Goal: Information Seeking & Learning: Learn about a topic

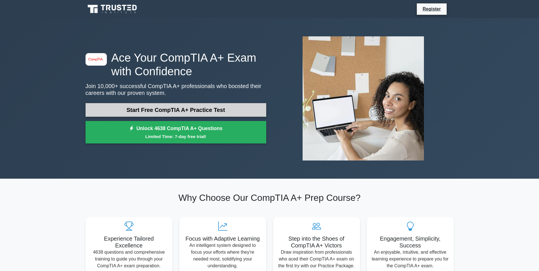
click at [173, 106] on link "Start Free CompTIA A+ Practice Test" at bounding box center [176, 110] width 181 height 14
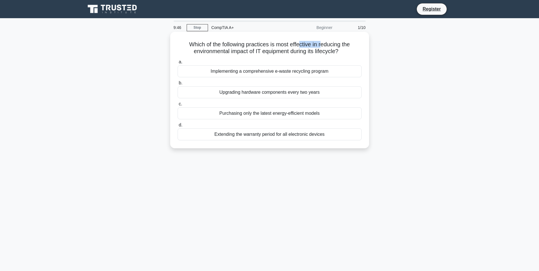
drag, startPoint x: 302, startPoint y: 47, endPoint x: 316, endPoint y: 51, distance: 14.1
click at [316, 51] on h5 "Which of the following practices is most effective in reducing the environmenta…" at bounding box center [269, 48] width 185 height 14
click at [246, 53] on h5 "Which of the following practices is most effective in reducing the environmenta…" at bounding box center [269, 48] width 185 height 14
drag, startPoint x: 246, startPoint y: 53, endPoint x: 352, endPoint y: 53, distance: 106.0
click at [352, 53] on h5 "Which of the following practices is most effective in reducing the environmenta…" at bounding box center [269, 48] width 185 height 14
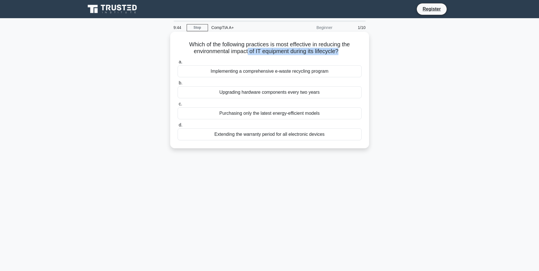
drag, startPoint x: 352, startPoint y: 53, endPoint x: 345, endPoint y: 56, distance: 8.3
click at [345, 56] on div "Which of the following practices is most effective in reducing the environmenta…" at bounding box center [270, 90] width 194 height 112
drag, startPoint x: 345, startPoint y: 56, endPoint x: 185, endPoint y: 49, distance: 159.9
click at [185, 49] on div "Which of the following practices is most effective in reducing the environmenta…" at bounding box center [270, 90] width 194 height 112
click at [267, 75] on div "Implementing a comprehensive e-waste recycling program" at bounding box center [270, 71] width 184 height 12
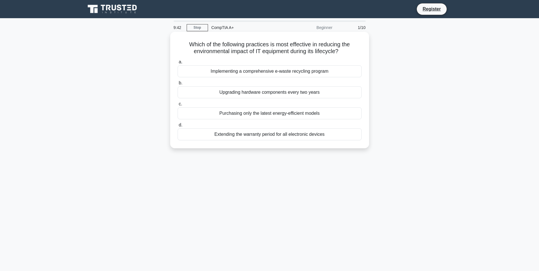
click at [178, 64] on input "a. Implementing a comprehensive e-waste recycling program" at bounding box center [178, 62] width 0 height 4
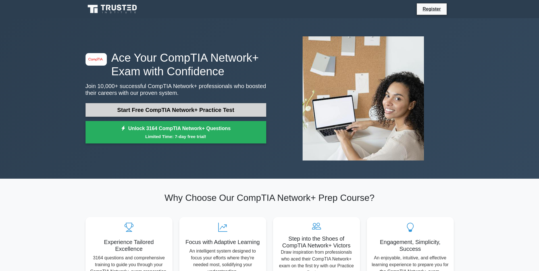
click at [170, 114] on link "Start Free CompTIA Network+ Practice Test" at bounding box center [176, 110] width 181 height 14
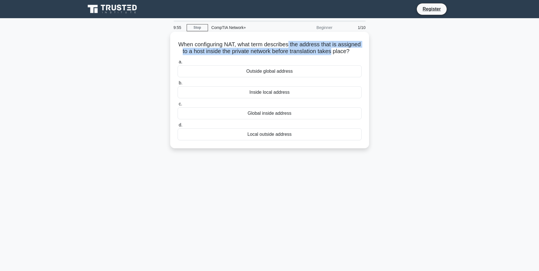
drag, startPoint x: 307, startPoint y: 43, endPoint x: 358, endPoint y: 49, distance: 51.6
click at [358, 49] on h5 "When configuring NAT, what term describes the address that is assigned to a hos…" at bounding box center [269, 48] width 185 height 14
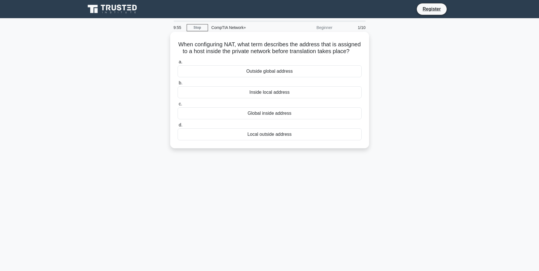
click at [240, 55] on h5 "When configuring NAT, what term describes the address that is assigned to a hos…" at bounding box center [269, 48] width 185 height 14
drag, startPoint x: 296, startPoint y: 56, endPoint x: 296, endPoint y: 68, distance: 11.9
click at [296, 68] on div "When configuring NAT, what term describes the address that is assigned to a hos…" at bounding box center [270, 90] width 194 height 112
click at [274, 98] on div "Inside local address" at bounding box center [270, 92] width 184 height 12
click at [178, 85] on input "b. Inside local address" at bounding box center [178, 83] width 0 height 4
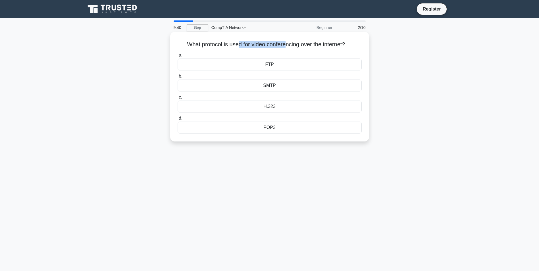
drag, startPoint x: 237, startPoint y: 45, endPoint x: 285, endPoint y: 45, distance: 48.3
click at [285, 45] on h5 "What protocol is used for video conferencing over the internet? .spinner_0XTQ{t…" at bounding box center [269, 44] width 185 height 7
drag, startPoint x: 189, startPoint y: 45, endPoint x: 367, endPoint y: 49, distance: 178.0
click at [367, 49] on div "What protocol is used for video conferencing over the internet? .spinner_0XTQ{t…" at bounding box center [270, 86] width 194 height 105
click at [264, 48] on h5 "What protocol is used for video conferencing over the internet? .spinner_0XTQ{t…" at bounding box center [269, 44] width 185 height 7
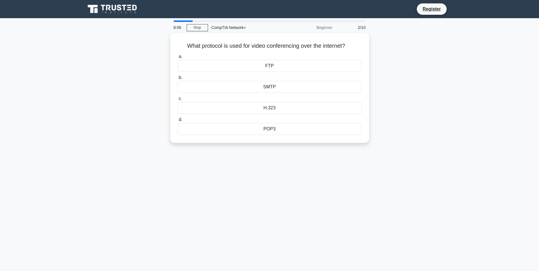
drag, startPoint x: 295, startPoint y: 64, endPoint x: 453, endPoint y: 67, distance: 158.1
click at [453, 67] on div "What protocol is used for video conferencing over the internet? .spinner_0XTQ{t…" at bounding box center [269, 91] width 375 height 117
click at [315, 109] on div "H.323" at bounding box center [270, 107] width 184 height 12
click at [178, 99] on input "c. H.323" at bounding box center [178, 98] width 0 height 4
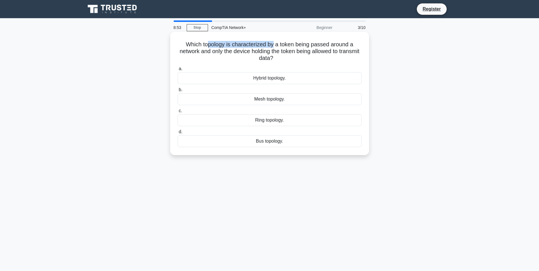
drag, startPoint x: 252, startPoint y: 47, endPoint x: 274, endPoint y: 47, distance: 22.7
click at [274, 47] on h5 "Which topology is characterized by a token being passed around a network and on…" at bounding box center [269, 51] width 185 height 21
drag, startPoint x: 274, startPoint y: 47, endPoint x: 315, endPoint y: 52, distance: 41.3
click at [315, 52] on h5 "Which topology is characterized by a token being passed around a network and on…" at bounding box center [269, 51] width 185 height 21
drag, startPoint x: 295, startPoint y: 43, endPoint x: 327, endPoint y: 43, distance: 31.6
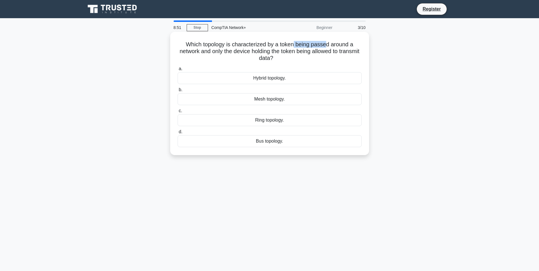
click at [327, 43] on h5 "Which topology is characterized by a token being passed around a network and on…" at bounding box center [269, 51] width 185 height 21
drag, startPoint x: 327, startPoint y: 43, endPoint x: 248, endPoint y: 51, distance: 79.2
click at [248, 51] on h5 "Which topology is characterized by a token being passed around a network and on…" at bounding box center [269, 51] width 185 height 21
drag, startPoint x: 248, startPoint y: 51, endPoint x: 233, endPoint y: 51, distance: 14.8
click at [233, 51] on h5 "Which topology is characterized by a token being passed around a network and on…" at bounding box center [269, 51] width 185 height 21
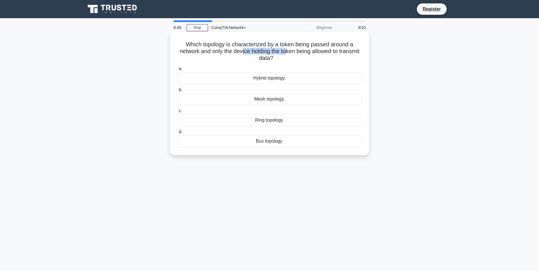
drag, startPoint x: 291, startPoint y: 49, endPoint x: 299, endPoint y: 48, distance: 8.0
click at [299, 48] on h5 "Which topology is characterized by a token being passed around a network and on…" at bounding box center [269, 51] width 185 height 21
drag, startPoint x: 299, startPoint y: 48, endPoint x: 282, endPoint y: 51, distance: 16.7
click at [282, 51] on h5 "Which topology is characterized by a token being passed around a network and on…" at bounding box center [269, 51] width 185 height 21
drag, startPoint x: 298, startPoint y: 53, endPoint x: 326, endPoint y: 54, distance: 27.9
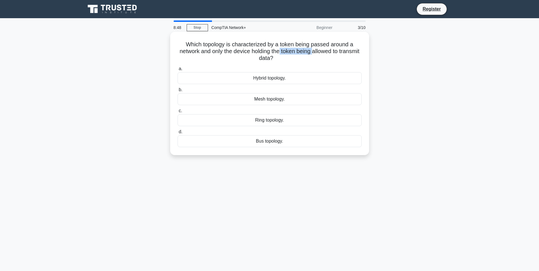
click at [326, 54] on h5 "Which topology is characterized by a token being passed around a network and on…" at bounding box center [269, 51] width 185 height 21
click at [291, 145] on div "Bus topology." at bounding box center [270, 141] width 184 height 12
click at [178, 134] on input "d. Bus topology." at bounding box center [178, 132] width 0 height 4
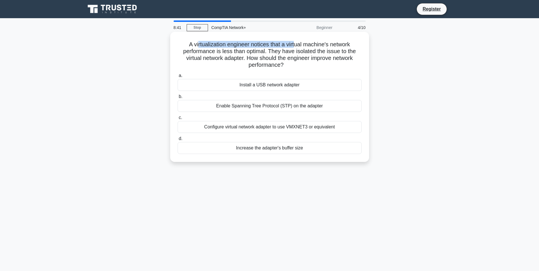
drag, startPoint x: 197, startPoint y: 47, endPoint x: 297, endPoint y: 47, distance: 99.8
click at [297, 47] on h5 "A virtualization engineer notices that a virtual machine's network performance …" at bounding box center [269, 55] width 185 height 28
click at [225, 57] on h5 "A virtualization engineer notices that a virtual machine's network performance …" at bounding box center [269, 55] width 185 height 28
click at [303, 47] on h5 "A virtualization engineer notices that a virtual machine's network performance …" at bounding box center [269, 55] width 185 height 28
drag, startPoint x: 215, startPoint y: 55, endPoint x: 251, endPoint y: 56, distance: 35.8
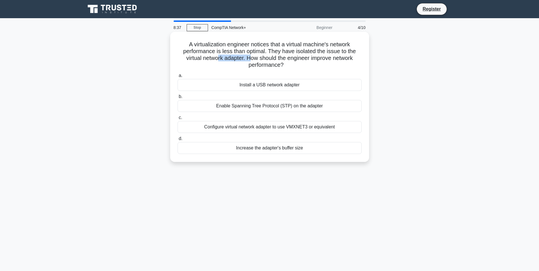
click at [251, 56] on h5 "A virtualization engineer notices that a virtual machine's network performance …" at bounding box center [269, 55] width 185 height 28
drag, startPoint x: 251, startPoint y: 56, endPoint x: 293, endPoint y: 53, distance: 42.5
click at [293, 53] on h5 "A virtualization engineer notices that a virtual machine's network performance …" at bounding box center [269, 55] width 185 height 28
click at [322, 54] on h5 "A virtualization engineer notices that a virtual machine's network performance …" at bounding box center [269, 55] width 185 height 28
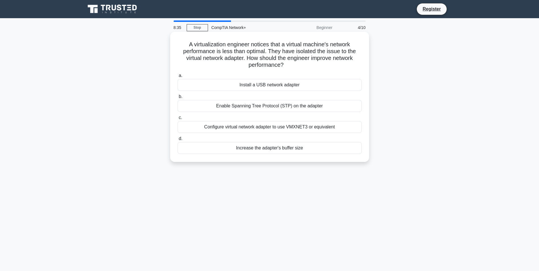
click at [330, 55] on h5 "A virtualization engineer notices that a virtual machine's network performance …" at bounding box center [269, 55] width 185 height 28
click at [217, 60] on h5 "A virtualization engineer notices that a virtual machine's network performance …" at bounding box center [269, 55] width 185 height 28
drag, startPoint x: 262, startPoint y: 62, endPoint x: 298, endPoint y: 62, distance: 35.8
click at [298, 62] on h5 "A virtualization engineer notices that a virtual machine's network performance …" at bounding box center [269, 55] width 185 height 28
drag, startPoint x: 298, startPoint y: 62, endPoint x: 286, endPoint y: 73, distance: 16.5
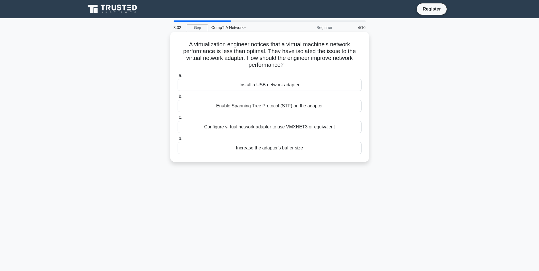
click at [291, 72] on div "a. Install a USB network adapter b. Enable Spanning Tree Protocol (STP) on the …" at bounding box center [269, 113] width 191 height 84
click at [283, 151] on div "Increase the adapter's buffer size" at bounding box center [270, 148] width 184 height 12
click at [178, 141] on input "d. Increase the adapter's buffer size" at bounding box center [178, 139] width 0 height 4
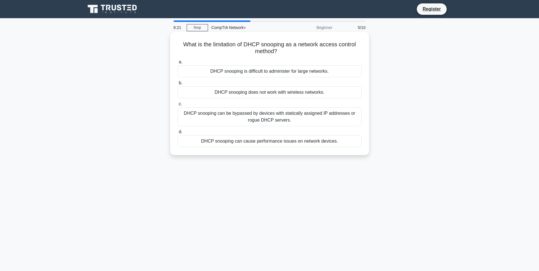
drag, startPoint x: 280, startPoint y: 50, endPoint x: 195, endPoint y: 45, distance: 84.6
click at [195, 45] on h5 "What is the limitation of DHCP snooping as a network access control method? .sp…" at bounding box center [269, 48] width 185 height 14
click at [283, 42] on h5 "What is the limitation of DHCP snooping as a network access control method? .sp…" at bounding box center [269, 48] width 185 height 14
drag, startPoint x: 200, startPoint y: 50, endPoint x: 251, endPoint y: 58, distance: 52.3
click at [251, 58] on div "What is the limitation of DHCP snooping as a network access control method? .sp…" at bounding box center [270, 93] width 194 height 119
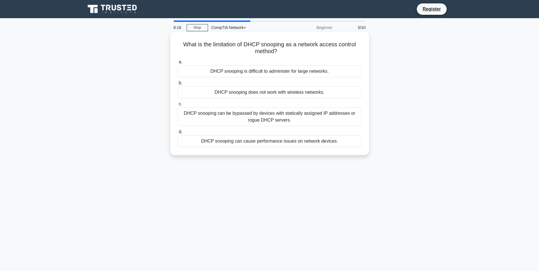
click at [277, 121] on div "DHCP snooping can be bypassed by devices with statically assigned IP addresses …" at bounding box center [270, 116] width 184 height 19
click at [178, 106] on input "c. DHCP snooping can be bypassed by devices with statically assigned IP address…" at bounding box center [178, 104] width 0 height 4
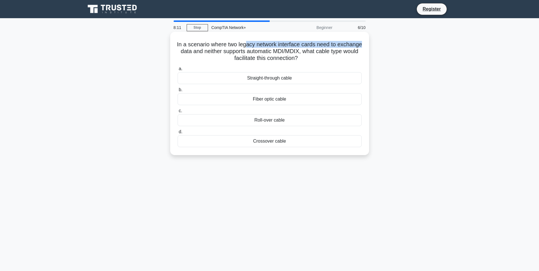
drag, startPoint x: 204, startPoint y: 48, endPoint x: 258, endPoint y: 40, distance: 54.0
click at [258, 41] on h5 "In a scenario where two legacy network interface cards need to exchange data an…" at bounding box center [269, 51] width 185 height 21
drag, startPoint x: 258, startPoint y: 40, endPoint x: 365, endPoint y: 47, distance: 107.1
click at [365, 47] on div "In a scenario where two legacy network interface cards need to exchange data an…" at bounding box center [270, 93] width 194 height 119
drag, startPoint x: 365, startPoint y: 47, endPoint x: 331, endPoint y: 53, distance: 34.6
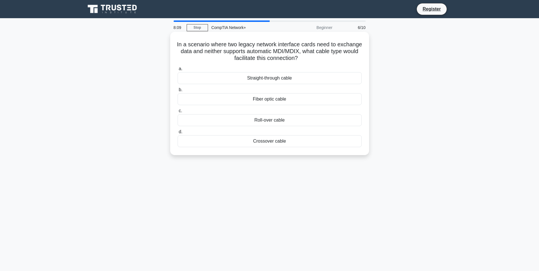
click at [335, 52] on h5 "In a scenario where two legacy network interface cards need to exchange data an…" at bounding box center [269, 51] width 185 height 21
drag, startPoint x: 316, startPoint y: 54, endPoint x: 293, endPoint y: 55, distance: 23.3
click at [293, 55] on h5 "In a scenario where two legacy network interface cards need to exchange data an…" at bounding box center [269, 51] width 185 height 21
drag, startPoint x: 293, startPoint y: 55, endPoint x: 354, endPoint y: 51, distance: 61.0
click at [354, 51] on h5 "In a scenario where two legacy network interface cards need to exchange data an…" at bounding box center [269, 51] width 185 height 21
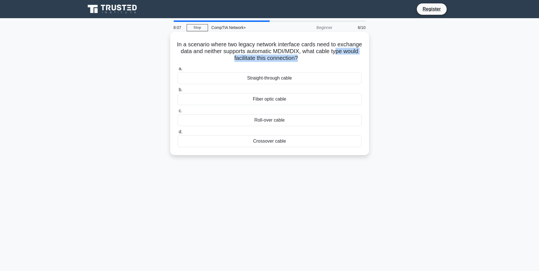
drag, startPoint x: 222, startPoint y: 59, endPoint x: 314, endPoint y: 57, distance: 91.6
click at [314, 57] on h5 "In a scenario where two legacy network interface cards need to exchange data an…" at bounding box center [269, 51] width 185 height 21
click at [274, 121] on div "Roll-over cable" at bounding box center [270, 120] width 184 height 12
click at [178, 113] on input "c. Roll-over cable" at bounding box center [178, 111] width 0 height 4
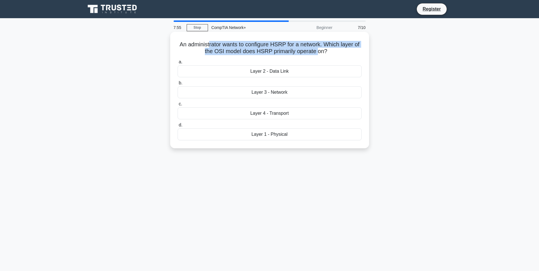
drag, startPoint x: 321, startPoint y: 55, endPoint x: 212, endPoint y: 38, distance: 110.2
click at [212, 38] on div "An administrator wants to configure HSRP for a network. Which layer of the OSI …" at bounding box center [270, 90] width 194 height 112
click at [282, 56] on div "An administrator wants to configure HSRP for a network. Which layer of the OSI …" at bounding box center [270, 90] width 194 height 112
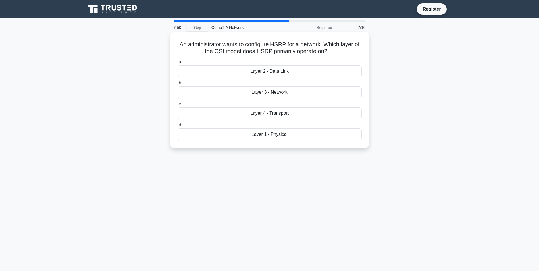
click at [278, 118] on div "Layer 4 - Transport" at bounding box center [270, 113] width 184 height 12
click at [178, 106] on input "c. Layer 4 - Transport" at bounding box center [178, 104] width 0 height 4
drag, startPoint x: 243, startPoint y: 53, endPoint x: 319, endPoint y: 62, distance: 77.2
click at [319, 62] on div "You need to access a network switch that is located far away from your location…" at bounding box center [270, 90] width 194 height 112
click at [201, 47] on h5 "You need to access a network switch that is located far away from your location…" at bounding box center [269, 48] width 185 height 14
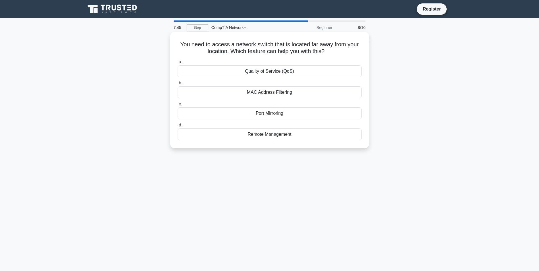
click at [192, 46] on h5 "You need to access a network switch that is located far away from your location…" at bounding box center [269, 48] width 185 height 14
drag, startPoint x: 198, startPoint y: 46, endPoint x: 258, endPoint y: 45, distance: 60.6
click at [258, 45] on h5 "You need to access a network switch that is located far away from your location…" at bounding box center [269, 48] width 185 height 14
drag, startPoint x: 258, startPoint y: 45, endPoint x: 248, endPoint y: 43, distance: 10.7
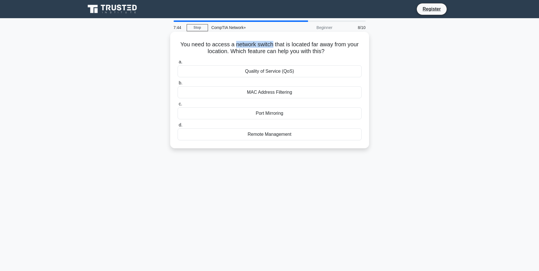
click at [248, 43] on h5 "You need to access a network switch that is located far away from your location…" at bounding box center [269, 48] width 185 height 14
drag, startPoint x: 248, startPoint y: 43, endPoint x: 313, endPoint y: 47, distance: 65.5
click at [313, 47] on h5 "You need to access a network switch that is located far away from your location…" at bounding box center [269, 48] width 185 height 14
drag, startPoint x: 313, startPoint y: 47, endPoint x: 317, endPoint y: 49, distance: 4.3
click at [317, 49] on h5 "You need to access a network switch that is located far away from your location…" at bounding box center [269, 48] width 185 height 14
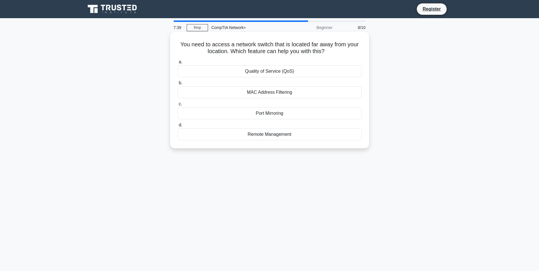
click at [288, 92] on div "MAC Address Filtering" at bounding box center [270, 92] width 184 height 12
click at [178, 85] on input "b. MAC Address Filtering" at bounding box center [178, 83] width 0 height 4
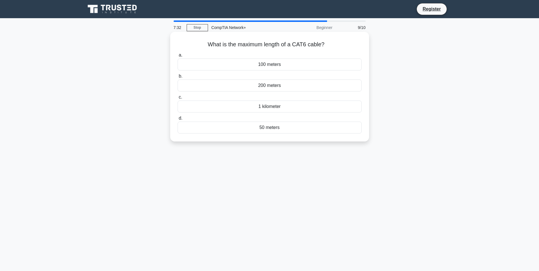
click at [272, 105] on div "1 kilometer" at bounding box center [270, 107] width 184 height 12
click at [178, 99] on input "c. 1 kilometer" at bounding box center [178, 98] width 0 height 4
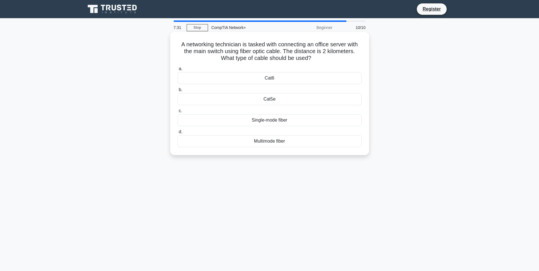
click at [292, 86] on div "a. Cat6 b. Cat5e" at bounding box center [269, 106] width 191 height 84
click at [294, 80] on div "Cat6" at bounding box center [270, 78] width 184 height 12
click at [178, 71] on input "a. Cat6" at bounding box center [178, 69] width 0 height 4
